Goal: Use online tool/utility: Utilize a website feature to perform a specific function

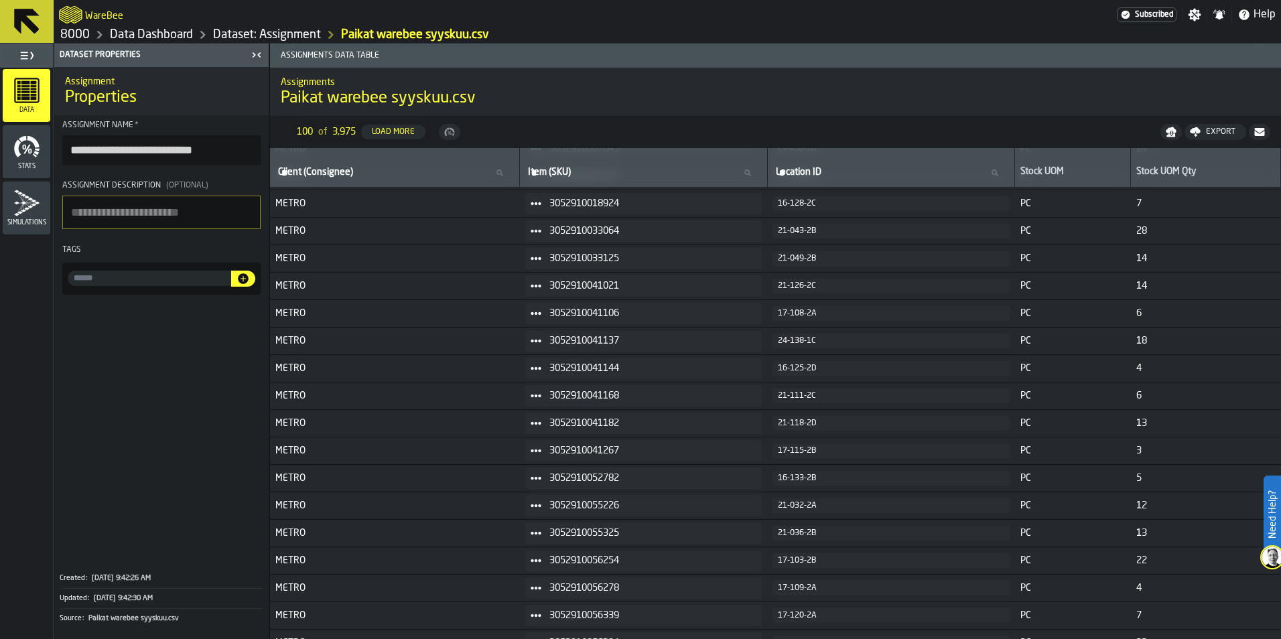
scroll to position [268, 0]
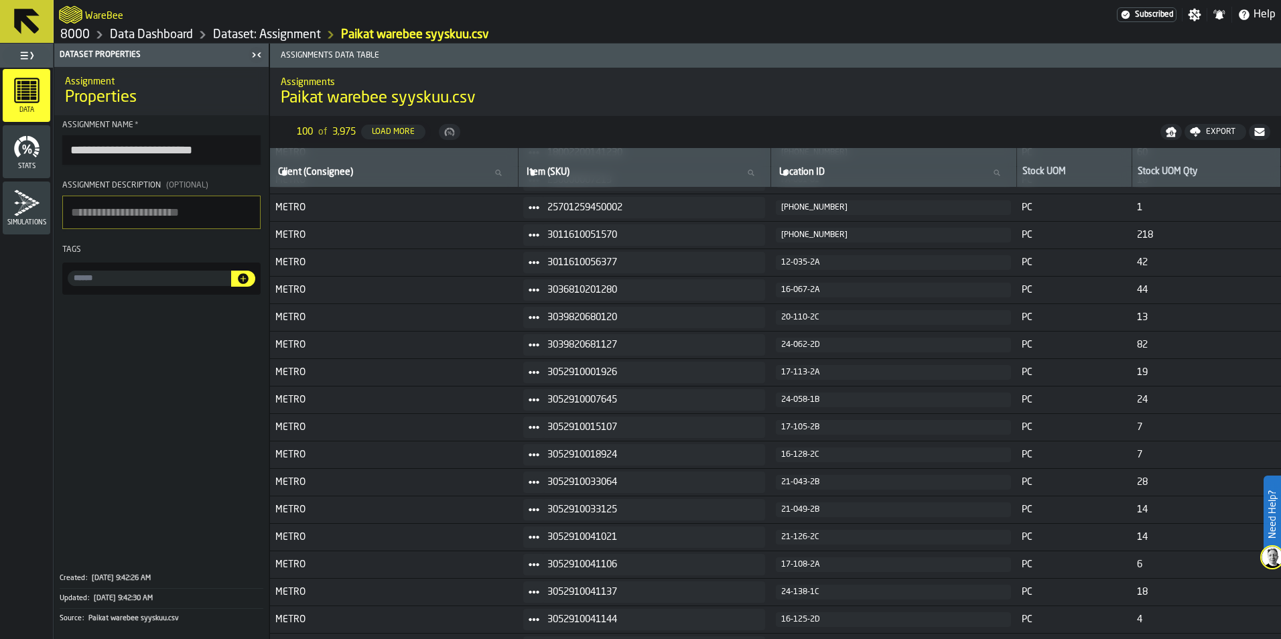
click at [260, 31] on link "Dataset: Assignment" at bounding box center [267, 34] width 108 height 15
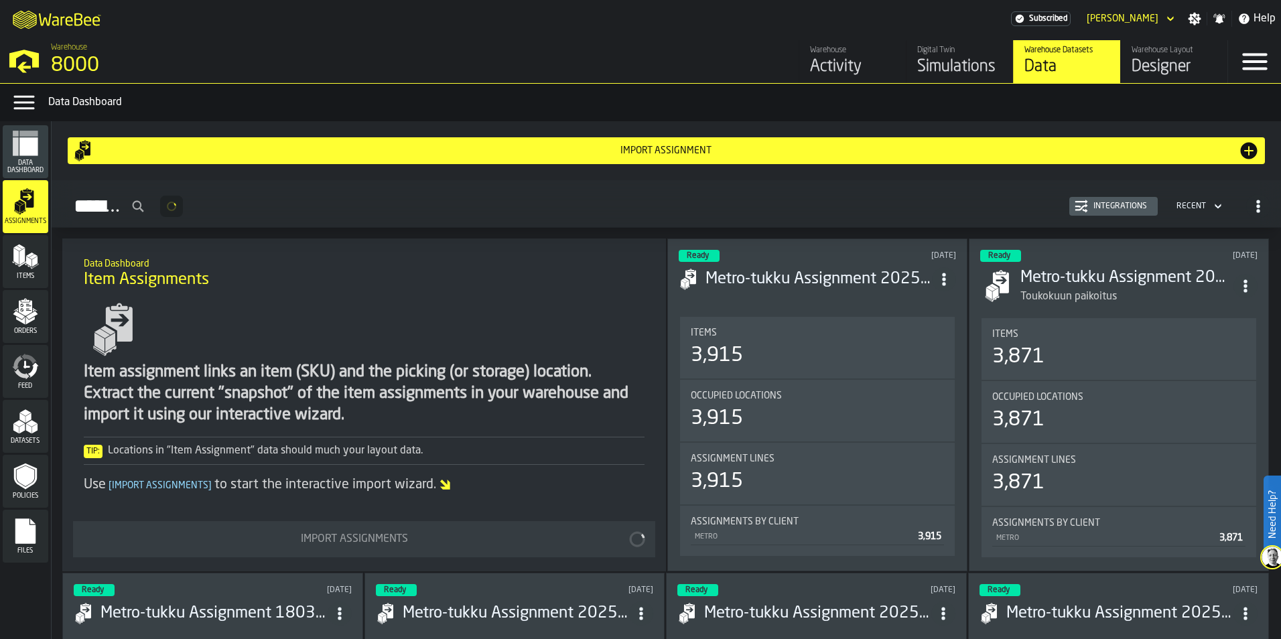
click at [1065, 66] on div "Data" at bounding box center [1067, 66] width 85 height 21
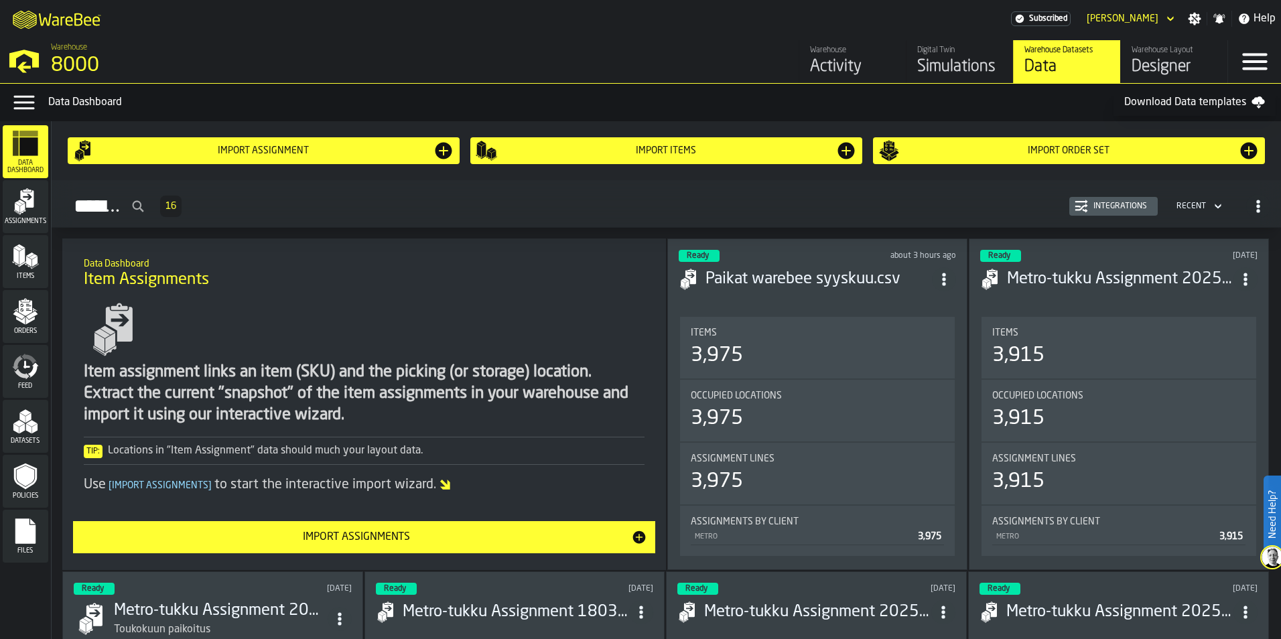
click at [965, 153] on div "Import Order Set" at bounding box center [1069, 150] width 338 height 11
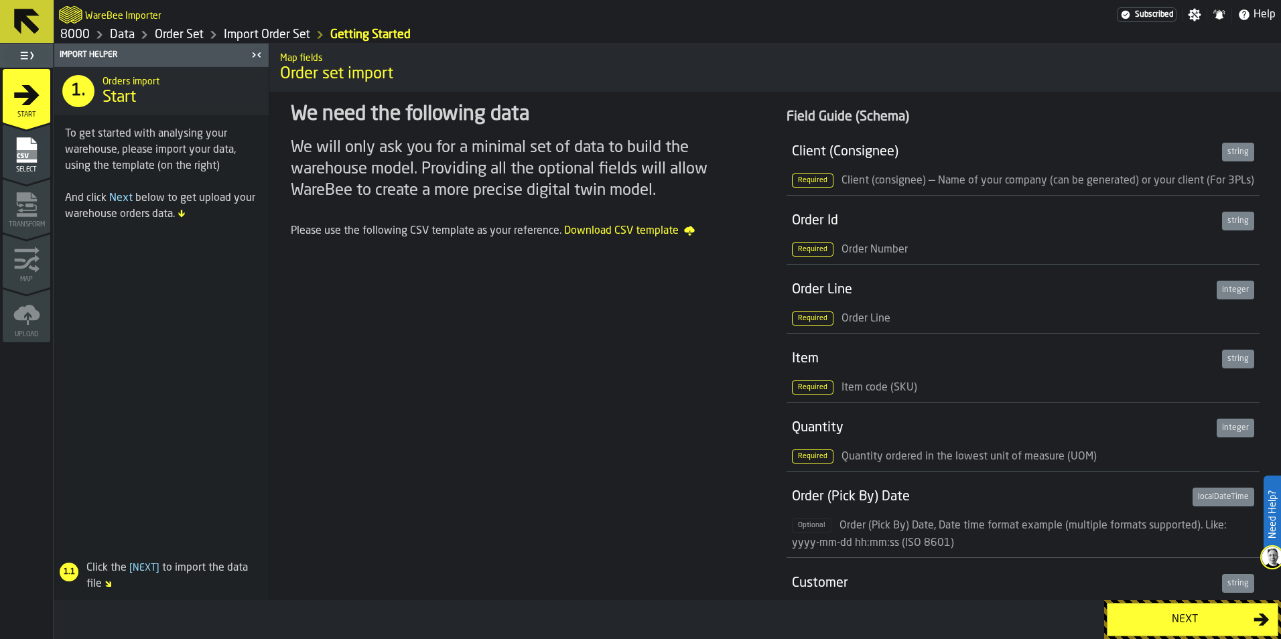
click at [32, 155] on rect "menu Select" at bounding box center [26, 154] width 20 height 9
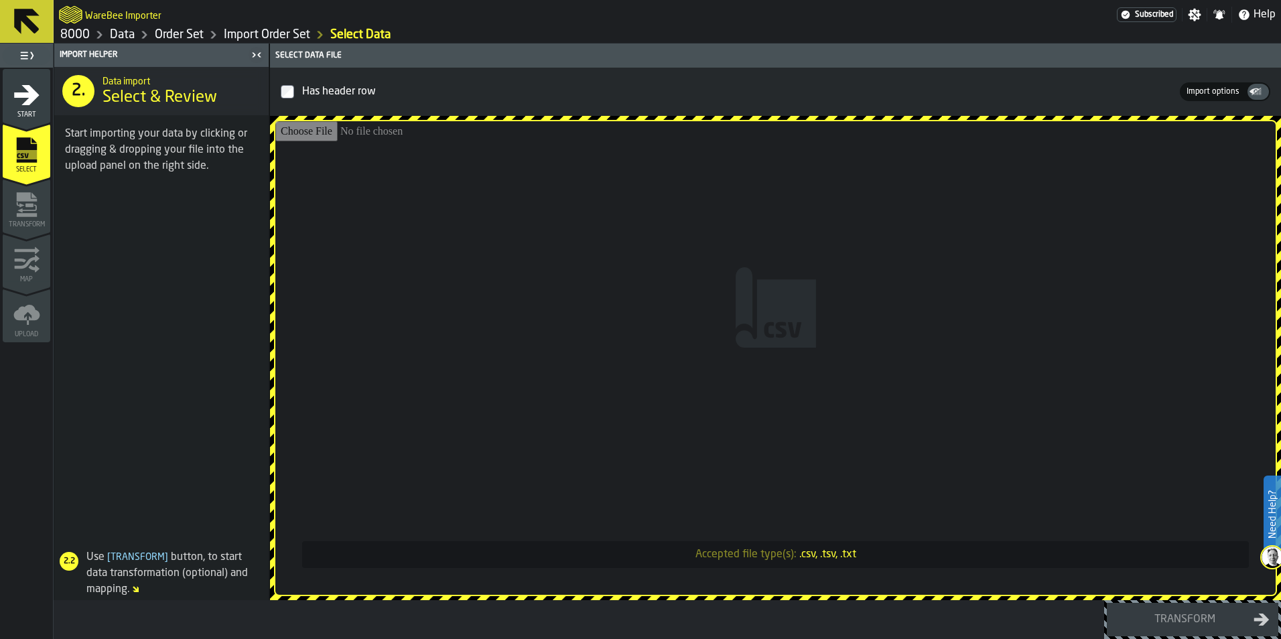
type input "**********"
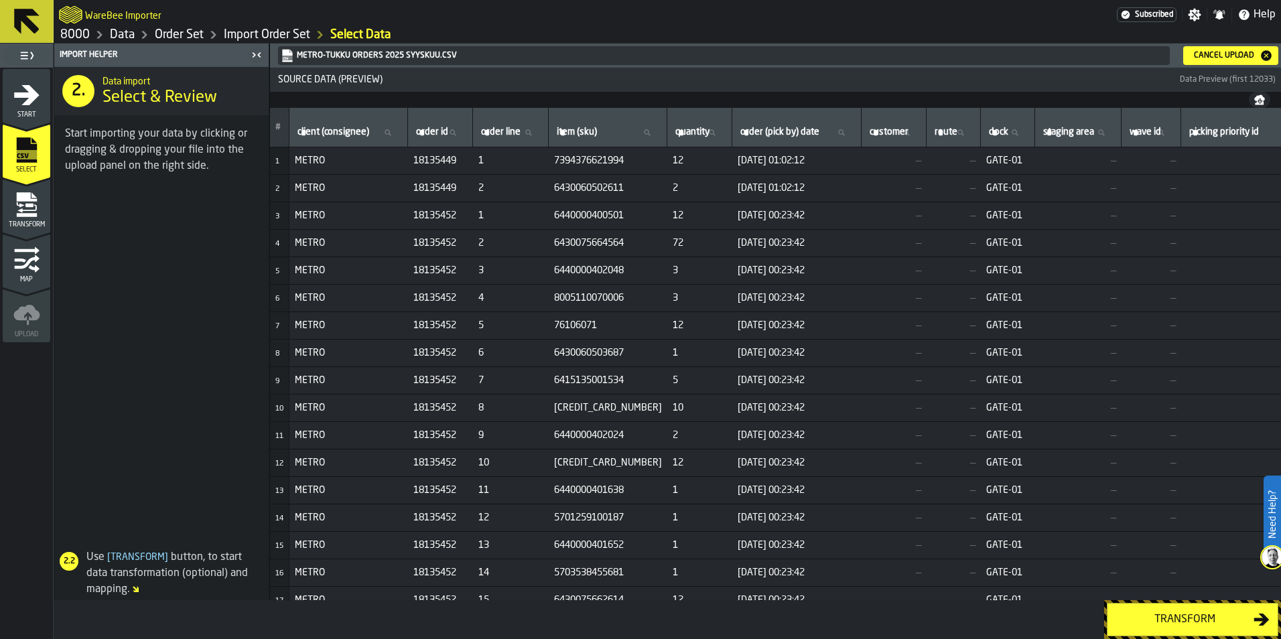
drag, startPoint x: 736, startPoint y: -7, endPoint x: 1202, endPoint y: 623, distance: 784.0
click at [1202, 623] on div "Transform" at bounding box center [1185, 620] width 138 height 16
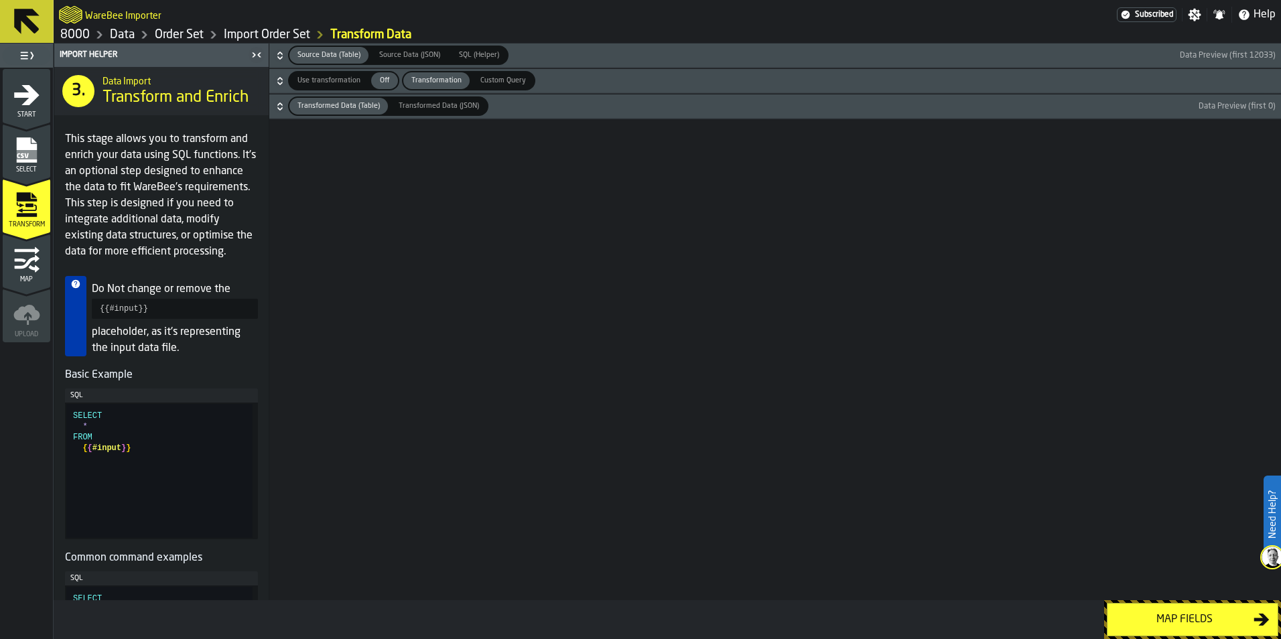
click at [1198, 624] on div "Map fields" at bounding box center [1185, 620] width 138 height 16
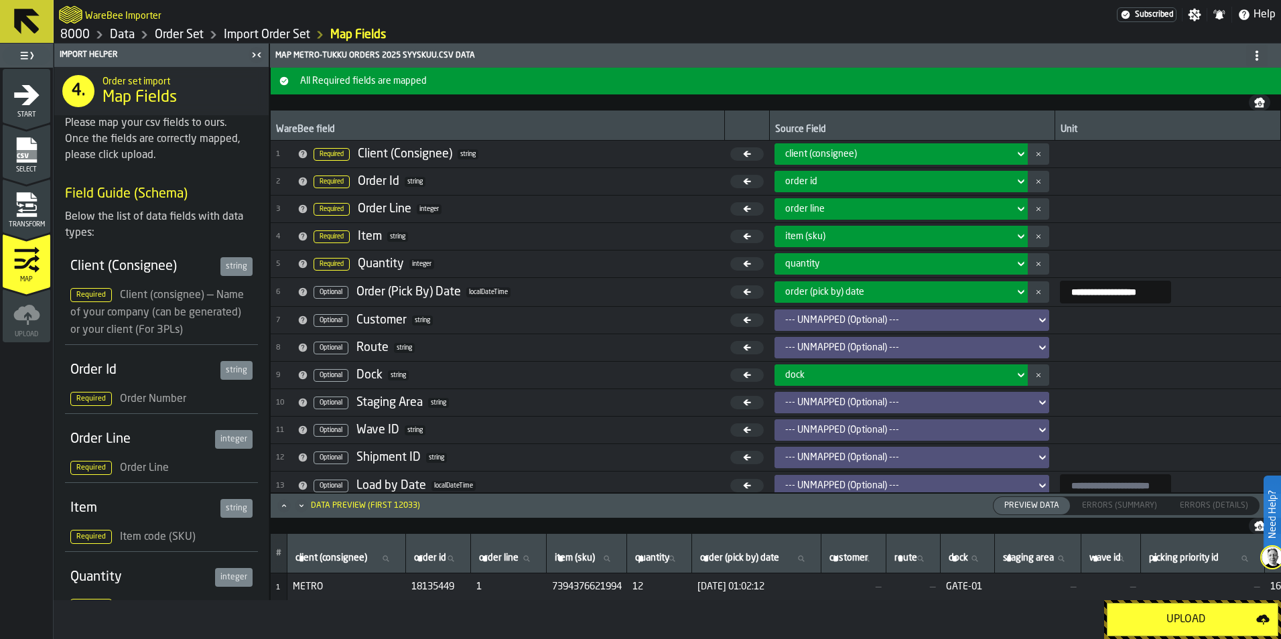
click at [1015, 295] on icon at bounding box center [1021, 292] width 13 height 16
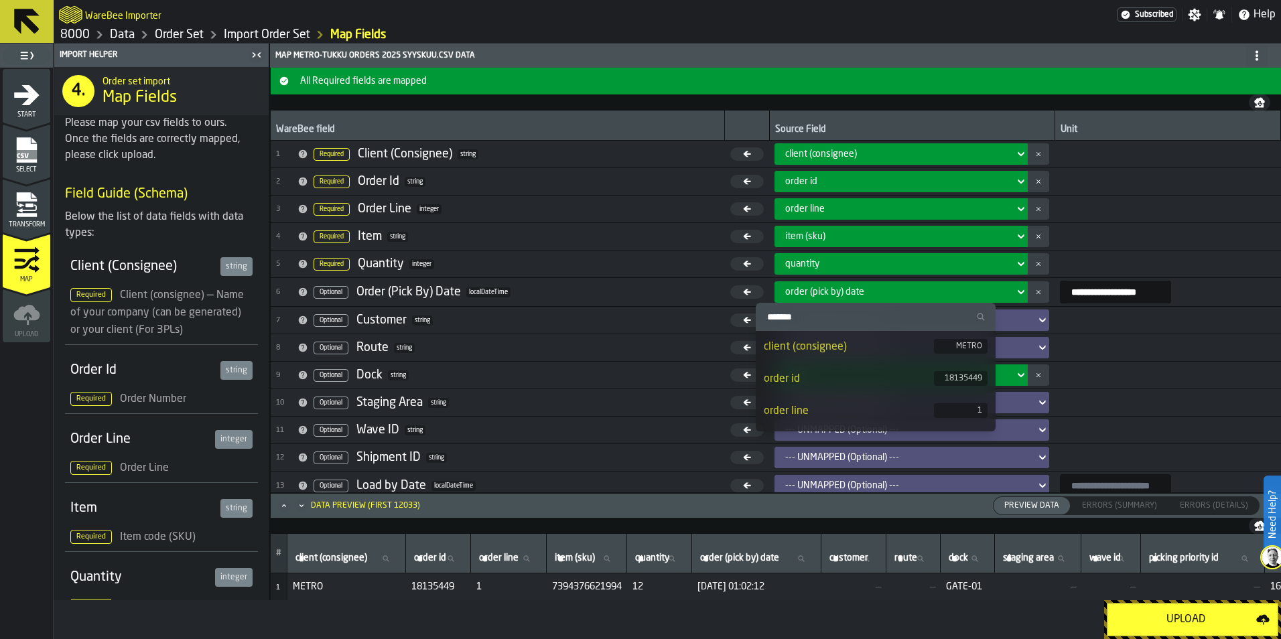
click at [1019, 294] on icon at bounding box center [1022, 292] width 6 height 5
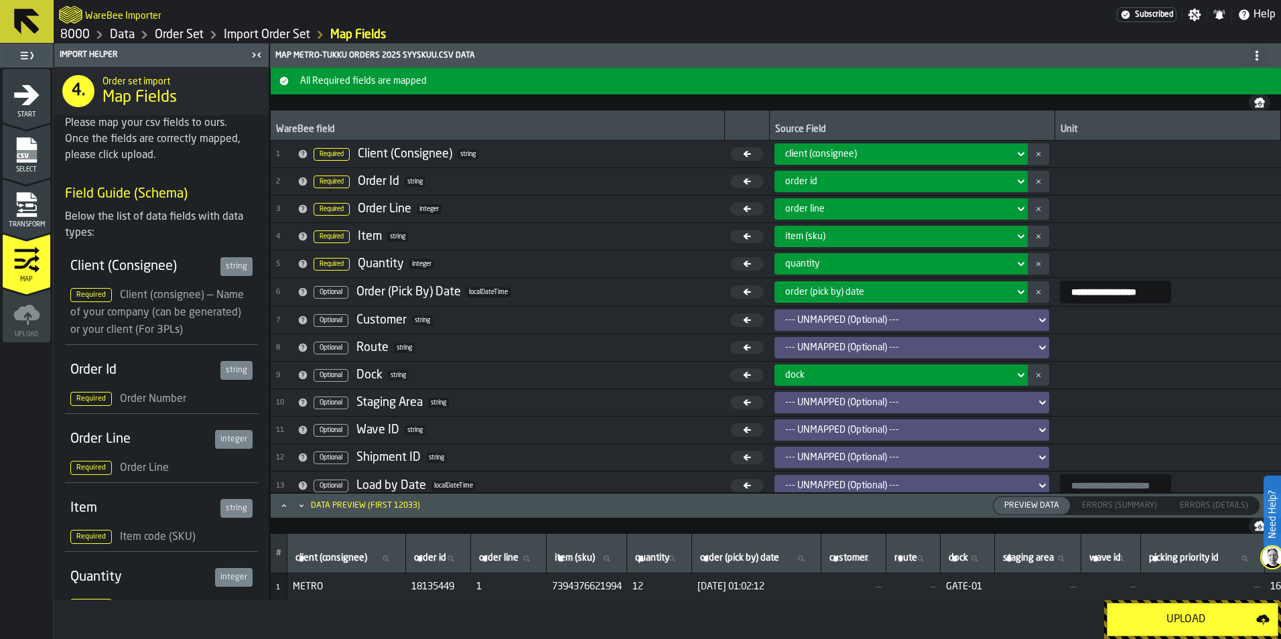
click at [1226, 623] on div "Upload" at bounding box center [1186, 620] width 141 height 16
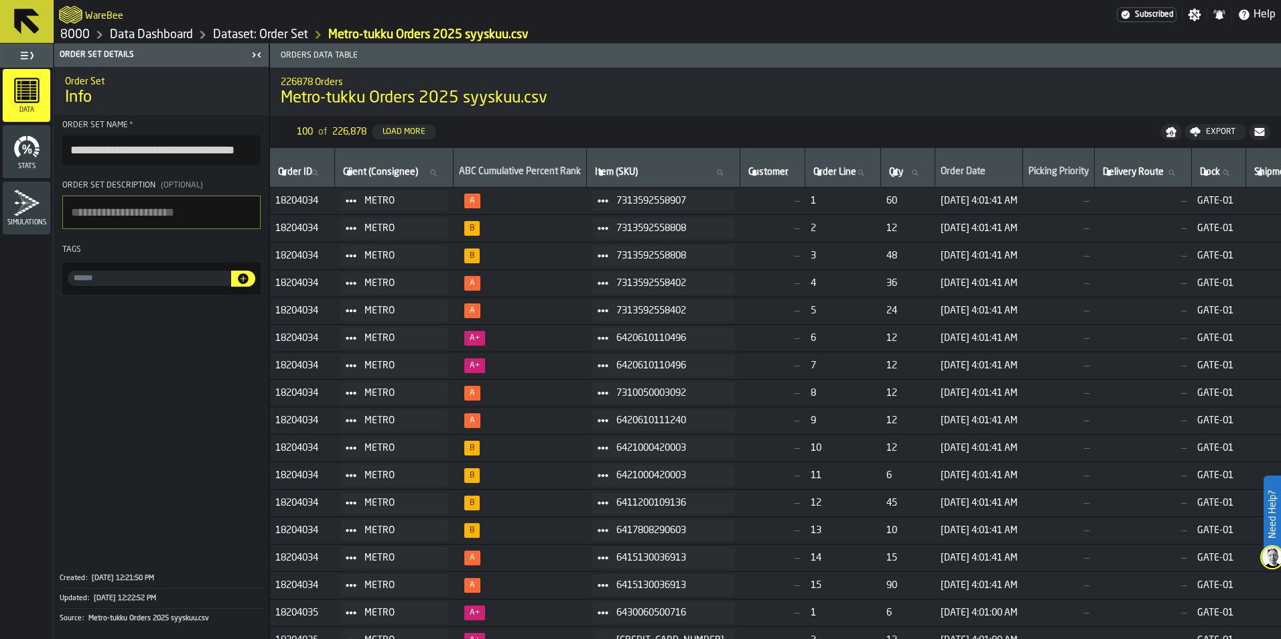
click at [27, 25] on icon at bounding box center [26, 21] width 25 height 25
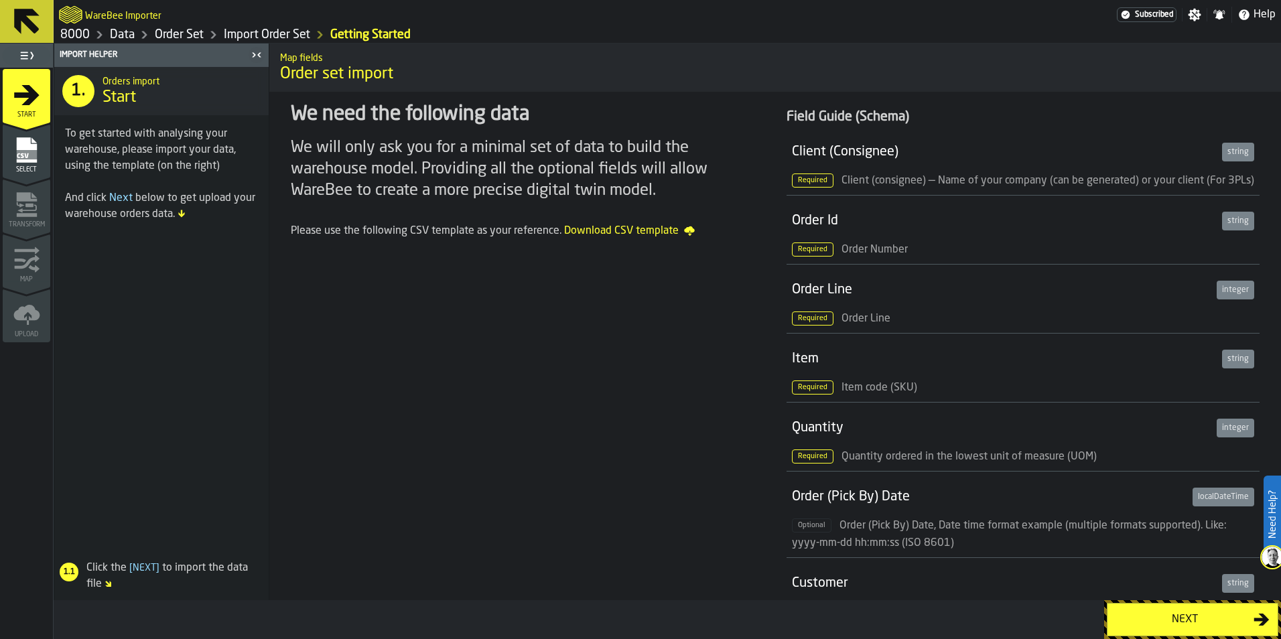
click at [43, 25] on button at bounding box center [27, 21] width 54 height 43
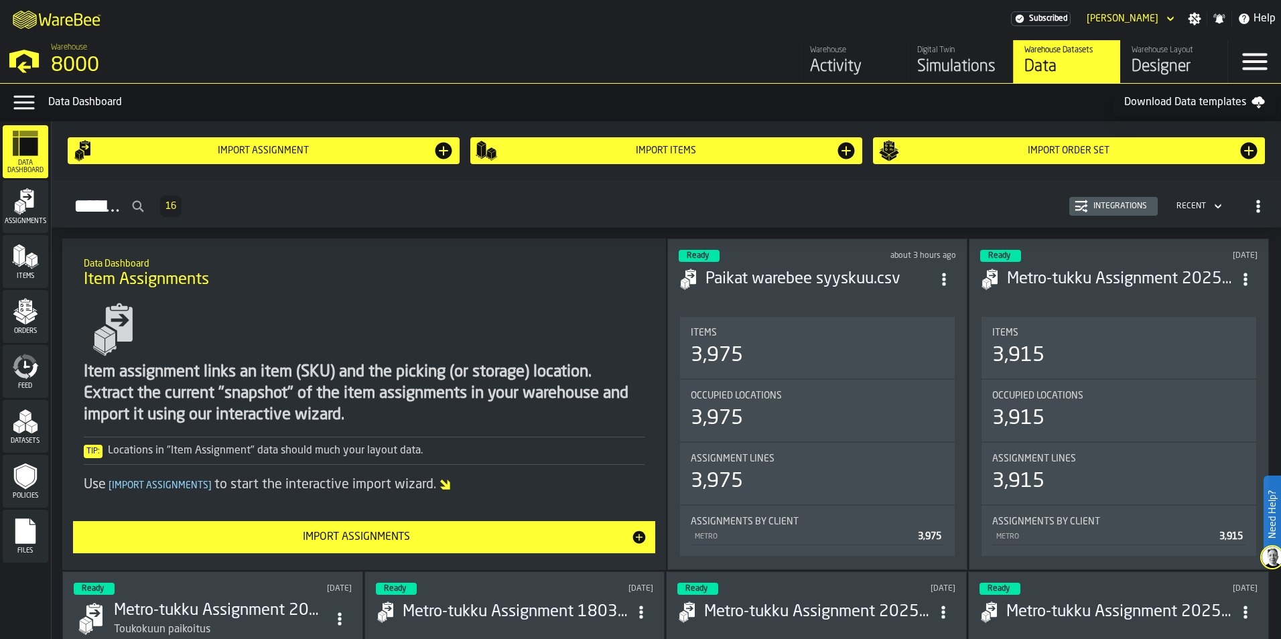
click at [956, 59] on div "Simulations" at bounding box center [959, 66] width 85 height 21
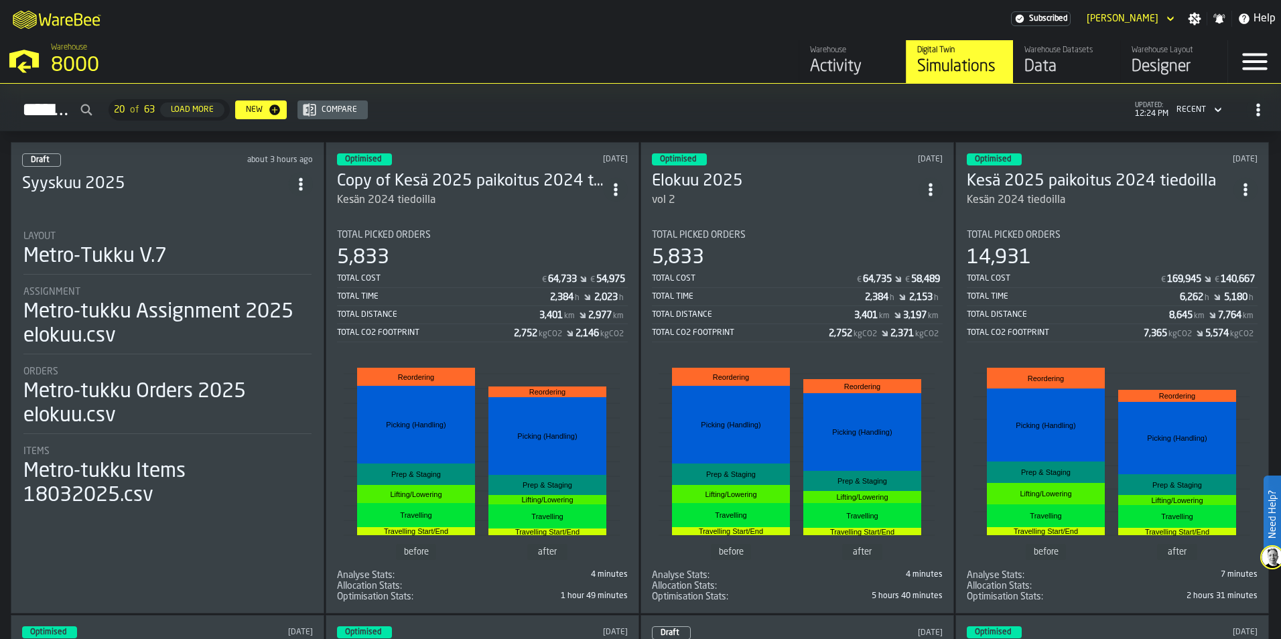
click at [217, 257] on div "Metro-Tukku V.7" at bounding box center [167, 257] width 288 height 24
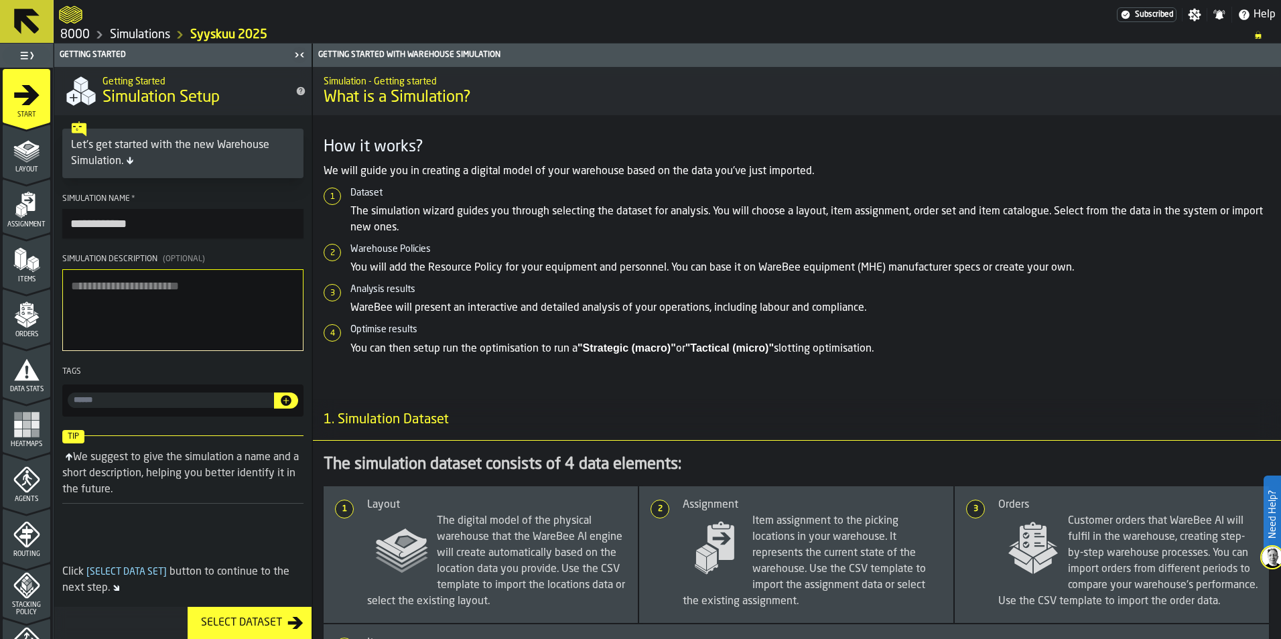
click at [13, 217] on icon "menu Assignment" at bounding box center [26, 205] width 27 height 27
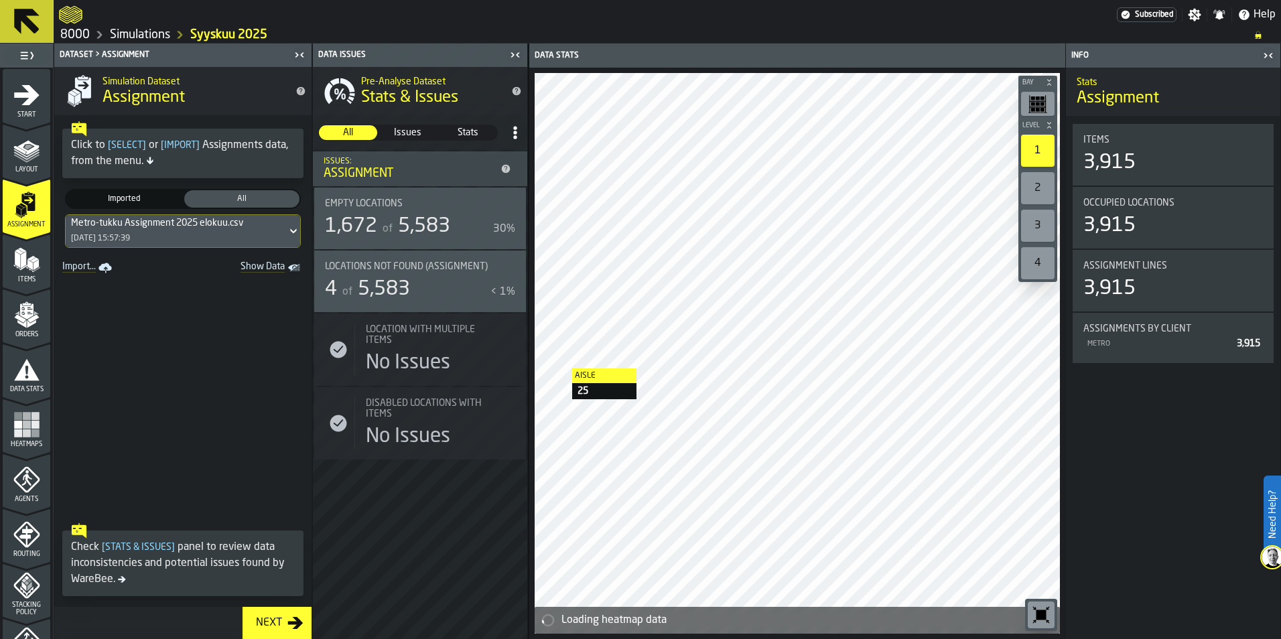
click at [228, 232] on div "Metro-tukku Assignment 2025 elokuu.csv [DATE] 15:57:39" at bounding box center [176, 231] width 221 height 32
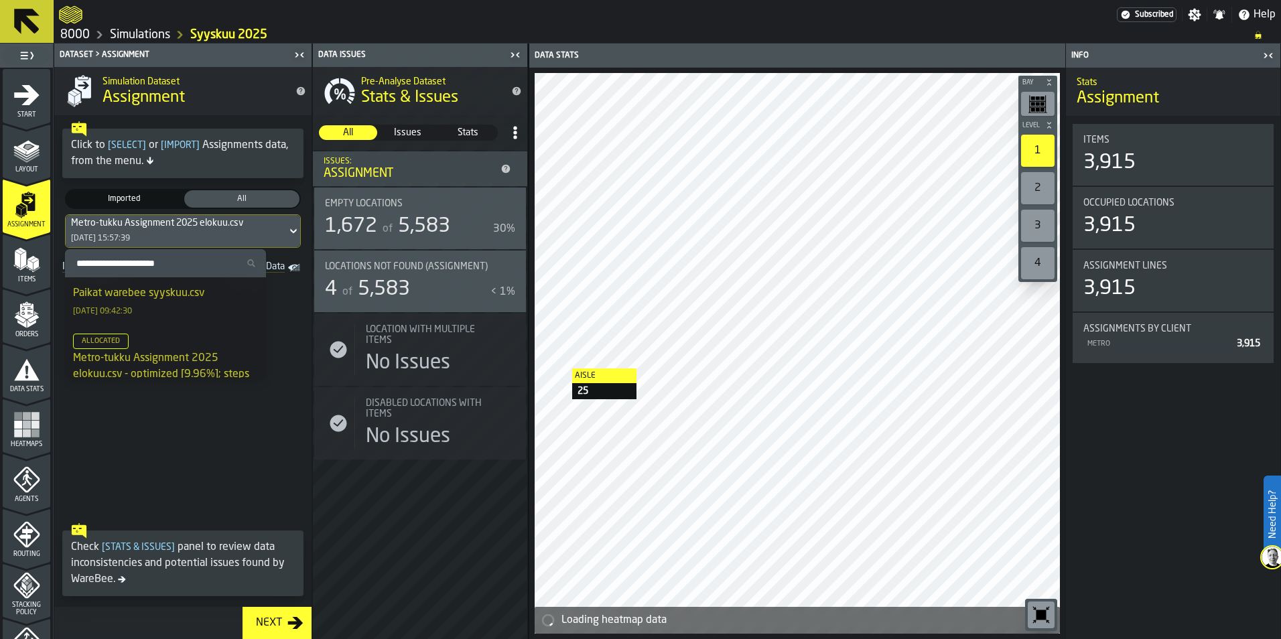
click at [186, 299] on div "Paikat warebee syyskuu.csv" at bounding box center [138, 293] width 131 height 16
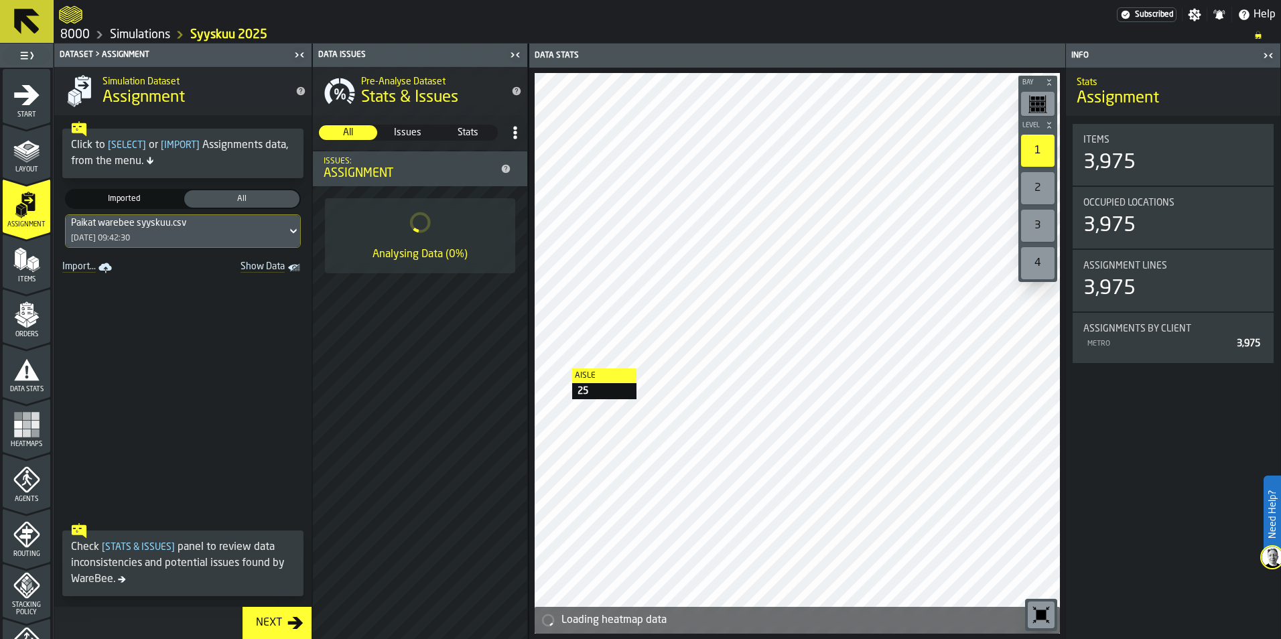
click at [33, 267] on polygon "menu Items" at bounding box center [35, 264] width 5 height 11
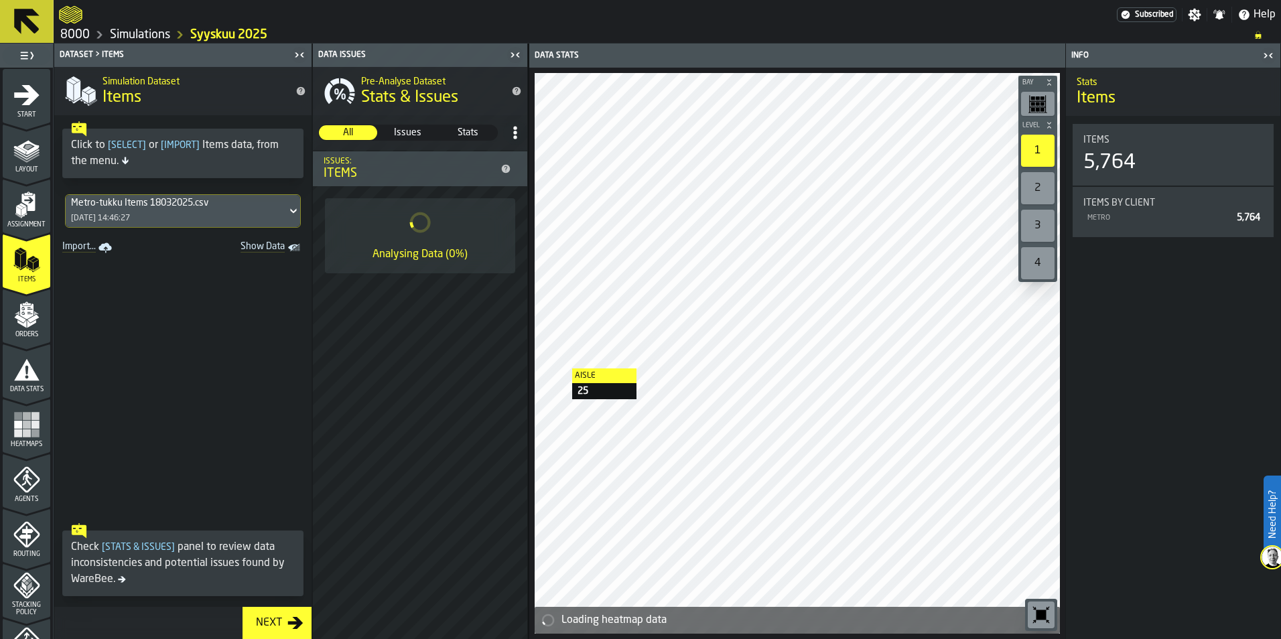
click at [186, 218] on div "Metro-tukku Items 18032025.csv [DATE] 14:46:27" at bounding box center [176, 211] width 221 height 32
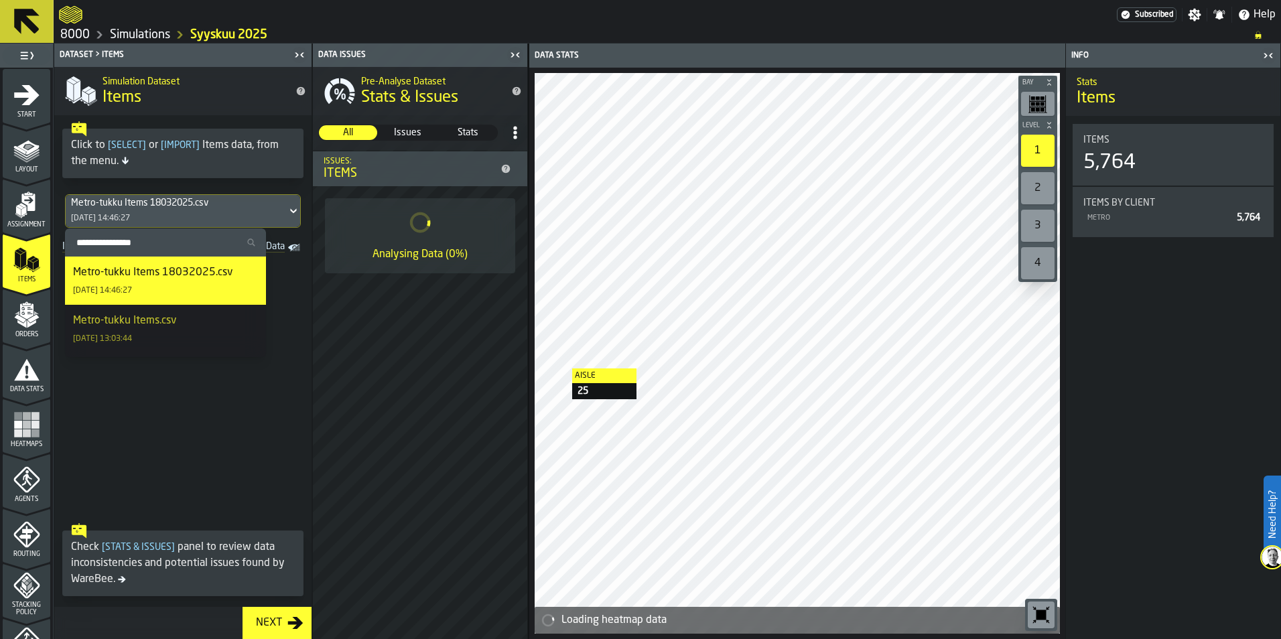
click at [186, 218] on div "Metro-tukku Items 18032025.csv [DATE] 14:46:27" at bounding box center [176, 211] width 221 height 32
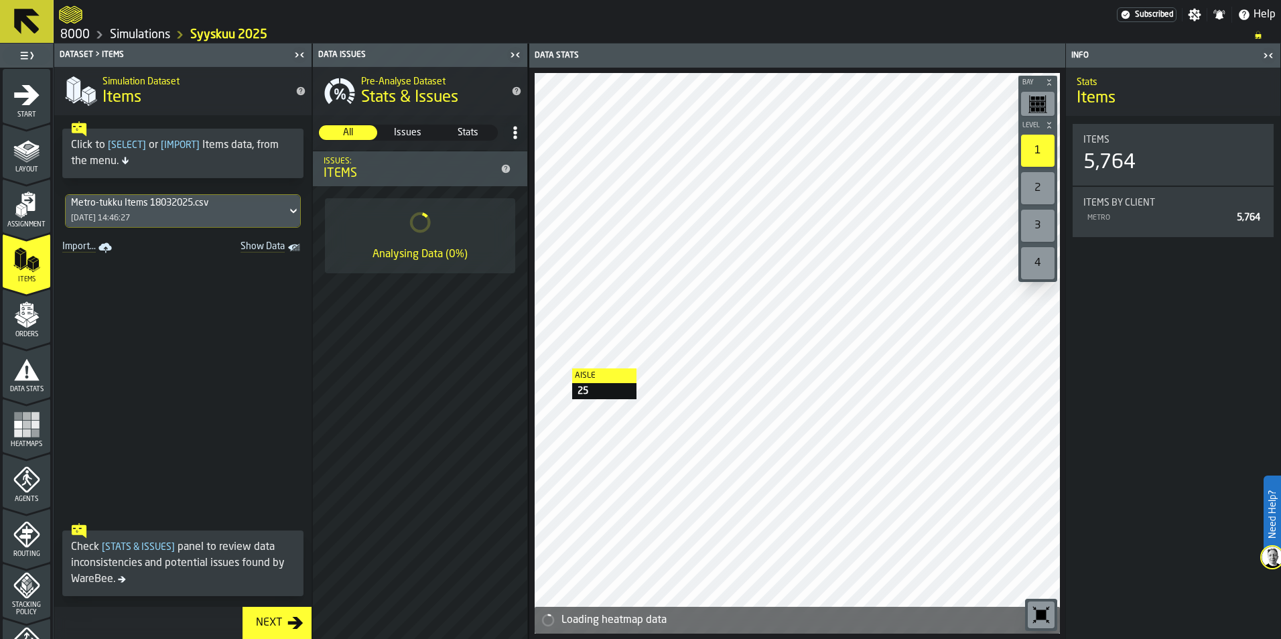
click at [13, 316] on icon "menu Orders" at bounding box center [26, 315] width 27 height 27
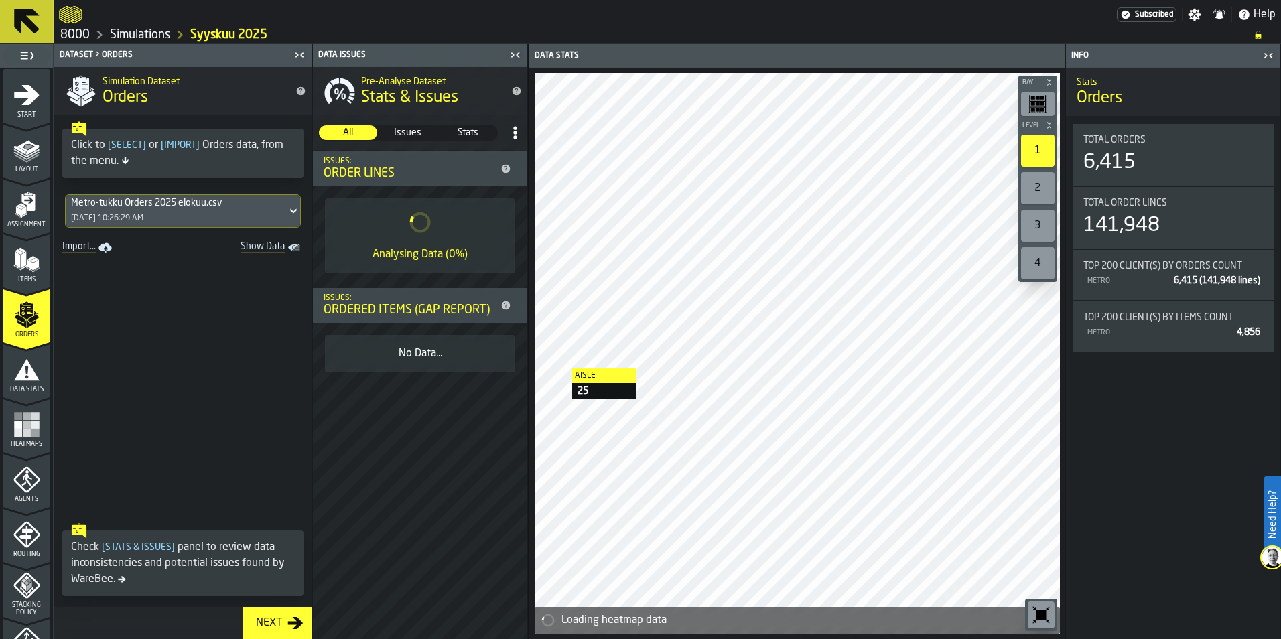
click at [193, 216] on div "Metro-tukku Orders 2025 elokuu.csv [DATE] 10:26:29 AM" at bounding box center [176, 211] width 221 height 32
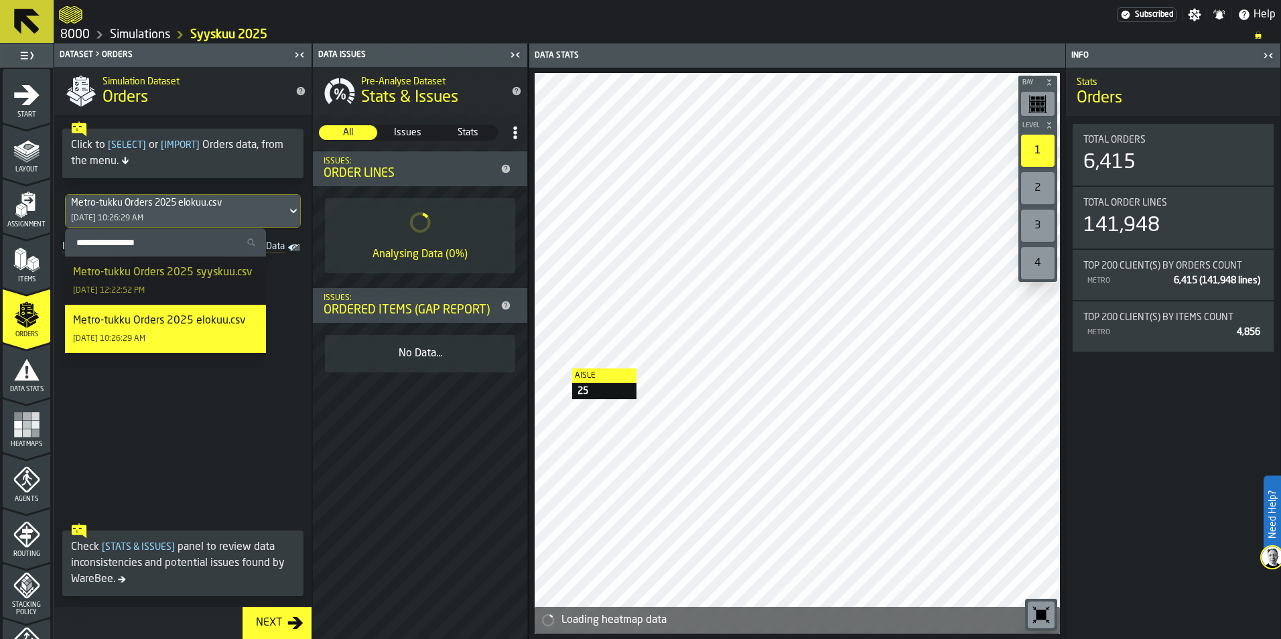
click at [190, 283] on div "Metro-tukku Orders 2025 syyskuu.csv [DATE] 12:22:52 PM" at bounding box center [165, 281] width 185 height 32
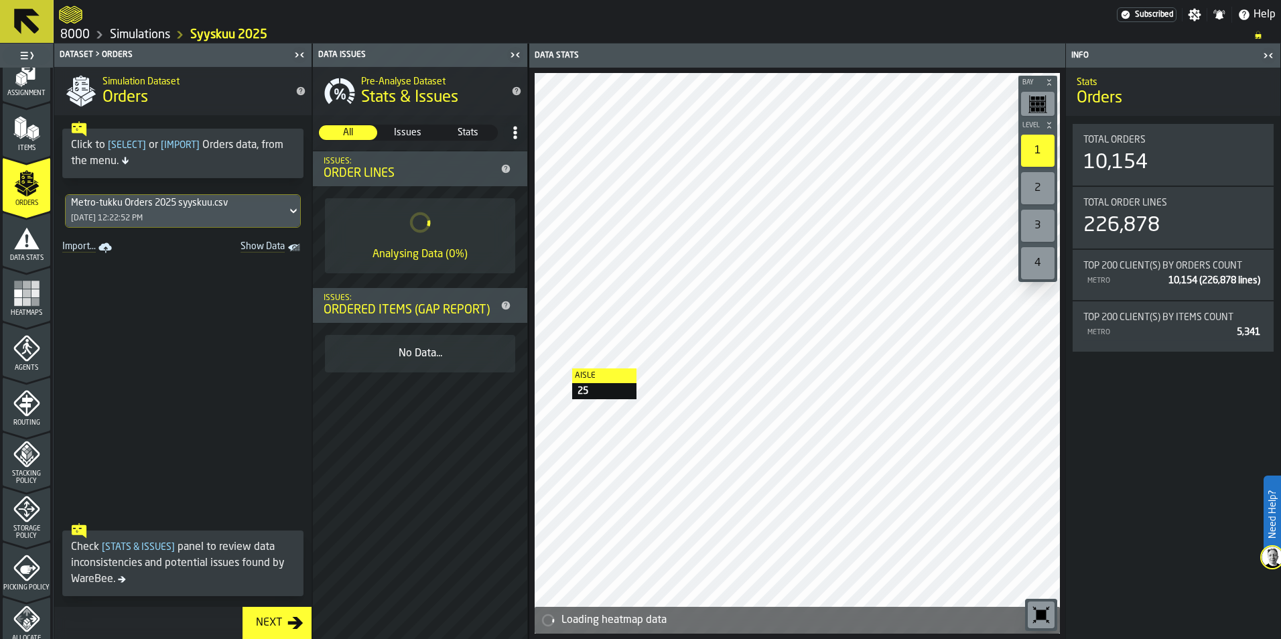
scroll to position [335, 0]
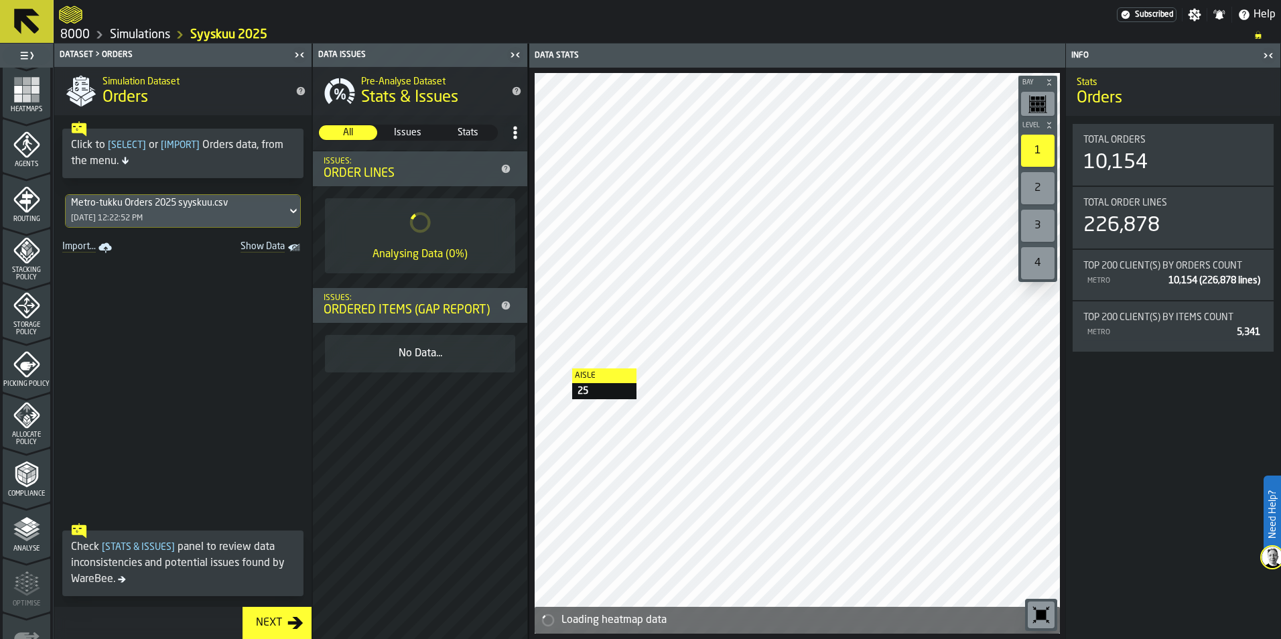
click at [39, 523] on div "Analyse" at bounding box center [27, 534] width 48 height 37
